Goal: Task Accomplishment & Management: Manage account settings

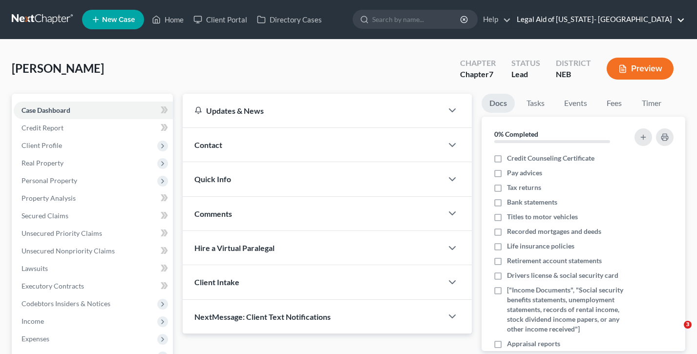
click at [631, 21] on link "Legal Aid of Nebraska- Omaha" at bounding box center [598, 20] width 173 height 18
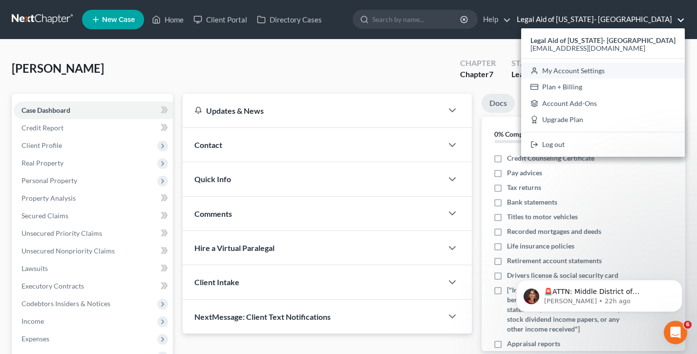
click at [616, 76] on link "My Account Settings" at bounding box center [603, 71] width 164 height 17
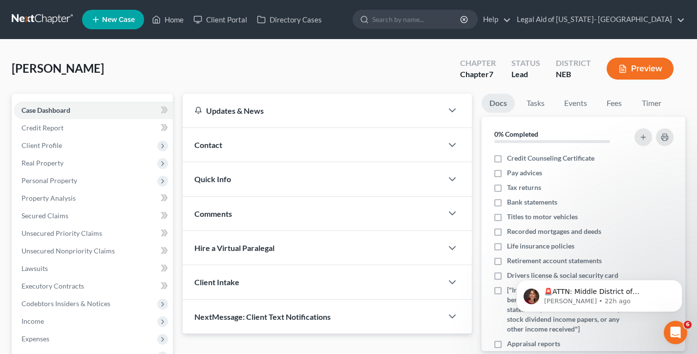
select select "23"
select select "30"
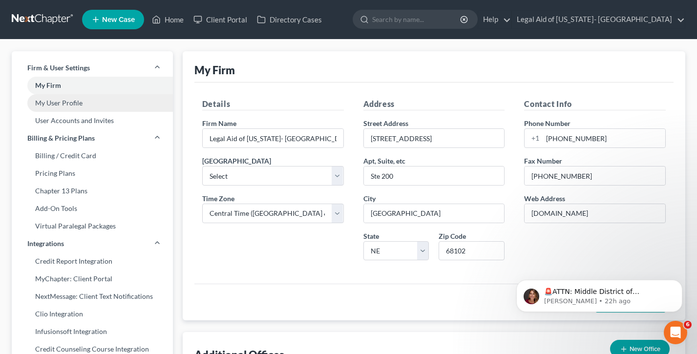
click at [65, 108] on link "My User Profile" at bounding box center [92, 103] width 161 height 18
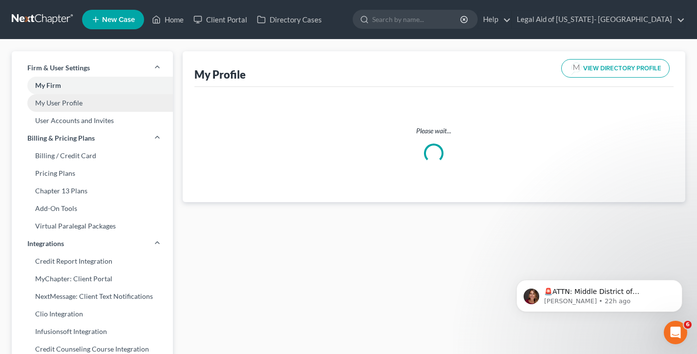
select select "30"
select select "48"
select select "attorney"
select select "1"
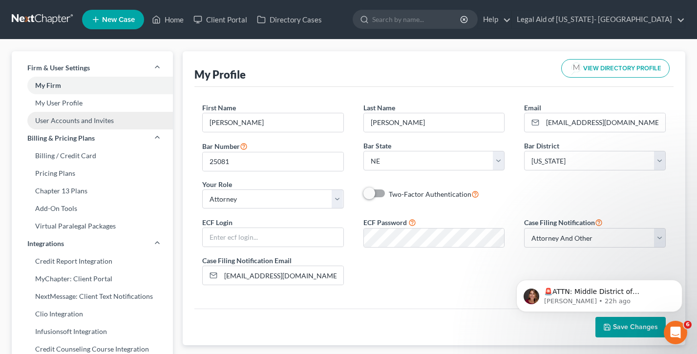
click at [76, 120] on link "User Accounts and Invites" at bounding box center [92, 121] width 161 height 18
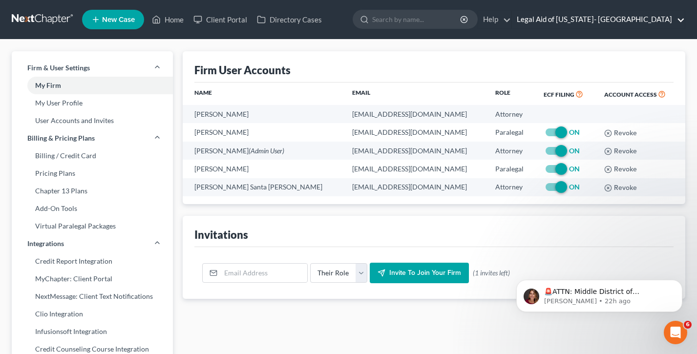
click at [639, 18] on link "Legal Aid of Nebraska- Omaha" at bounding box center [598, 20] width 173 height 18
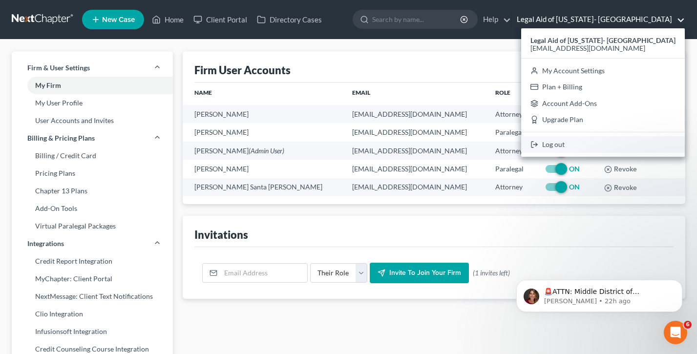
click at [606, 147] on link "Log out" at bounding box center [603, 144] width 164 height 17
